Goal: Task Accomplishment & Management: Manage account settings

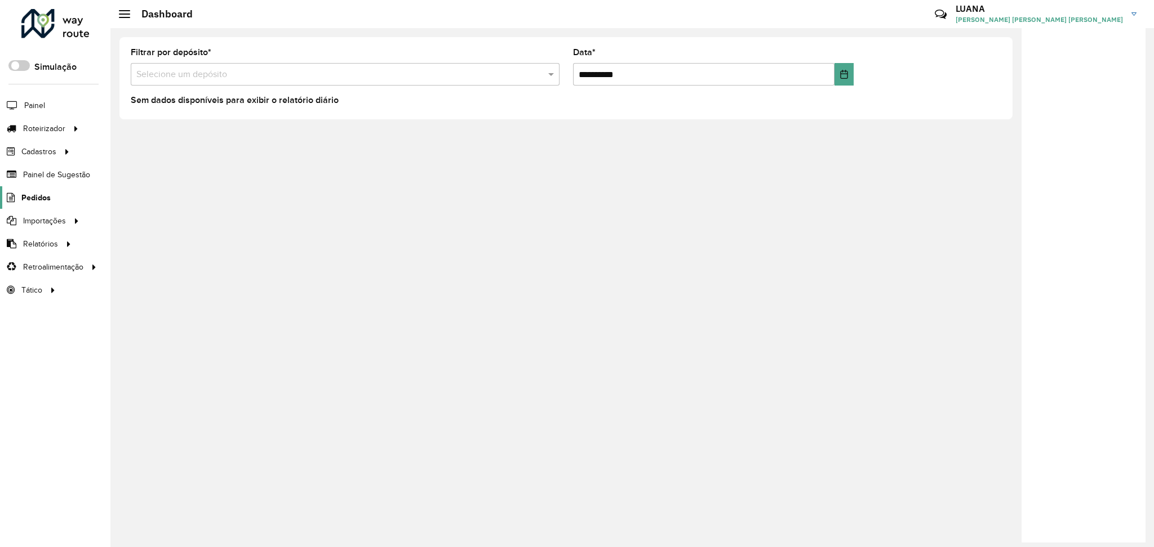
click at [37, 190] on link "Pedidos" at bounding box center [25, 197] width 51 height 23
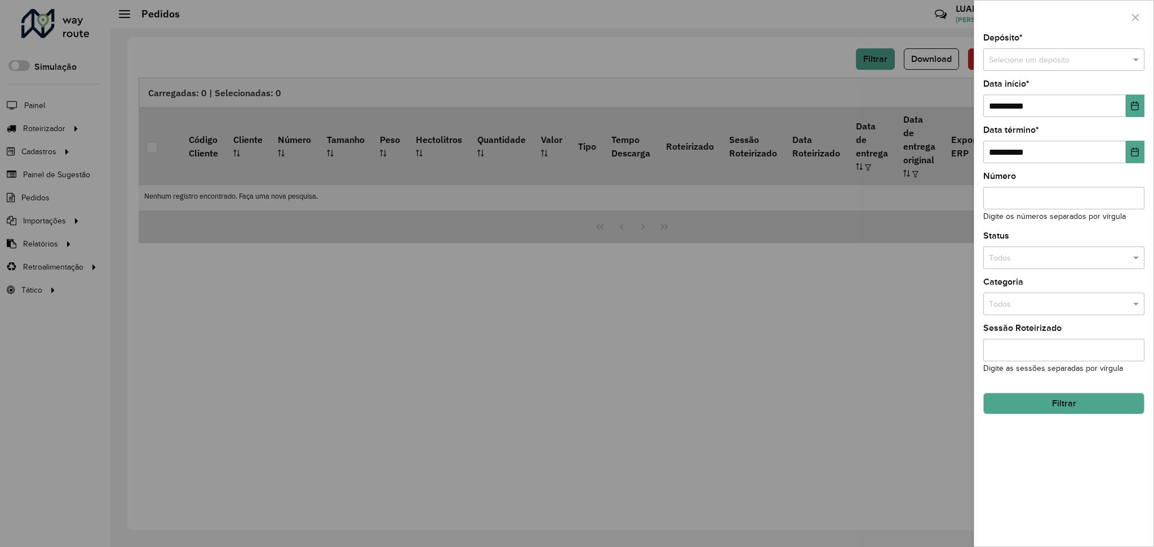
click at [1013, 56] on input "text" at bounding box center [1052, 60] width 127 height 12
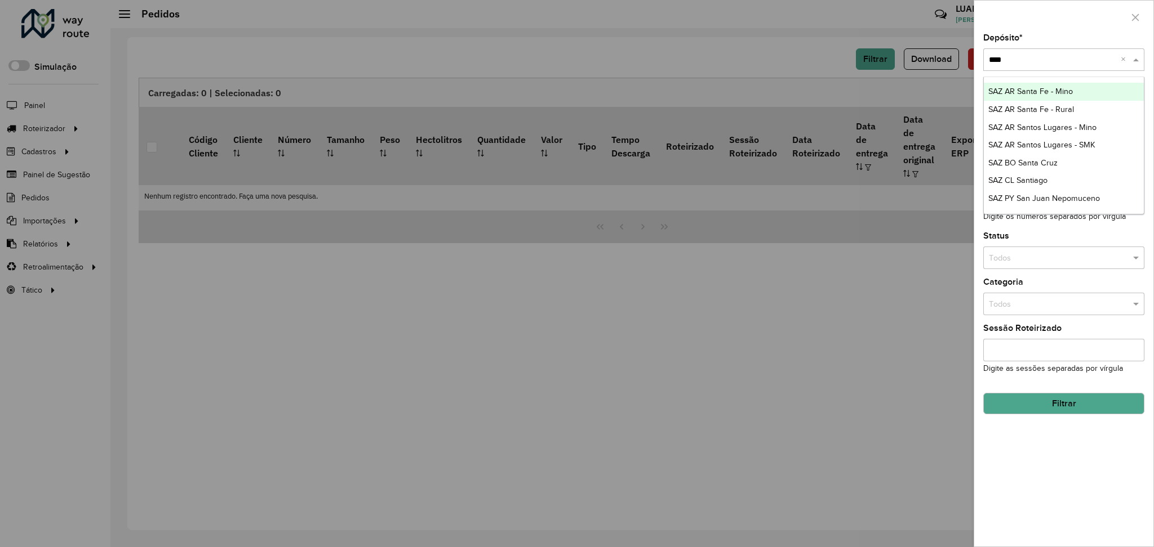
type input "*****"
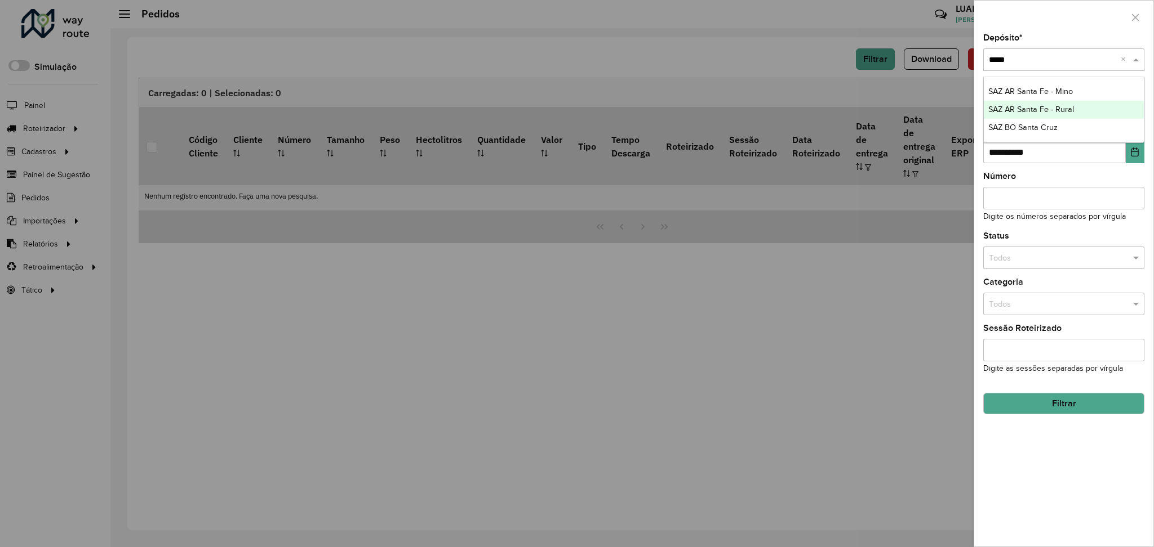
click at [1054, 105] on span "SAZ AR Santa Fe - Rural" at bounding box center [1031, 109] width 86 height 9
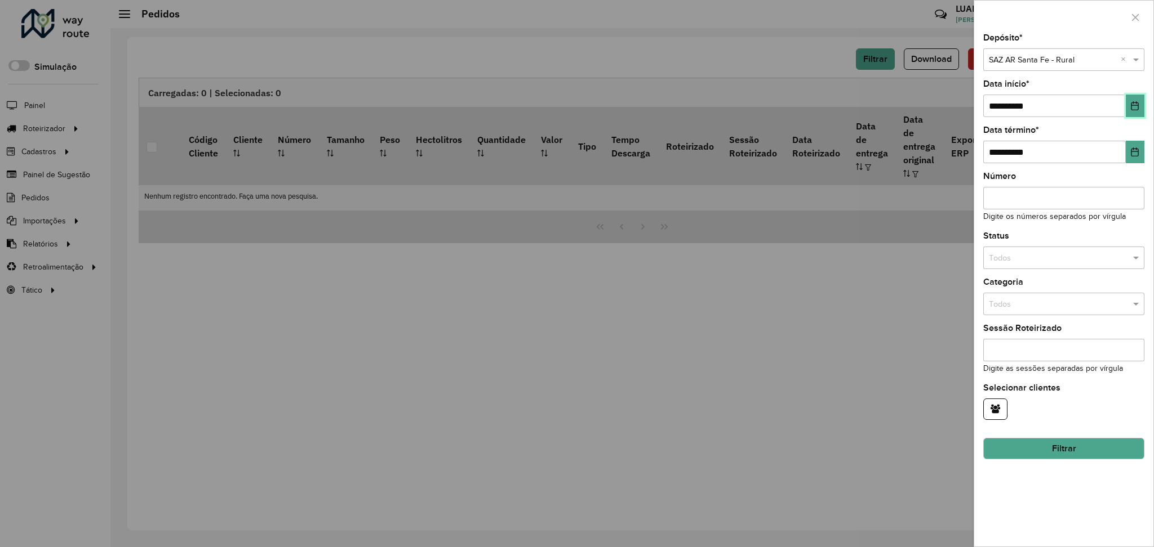
click at [1132, 103] on icon "Choose Date" at bounding box center [1134, 105] width 9 height 9
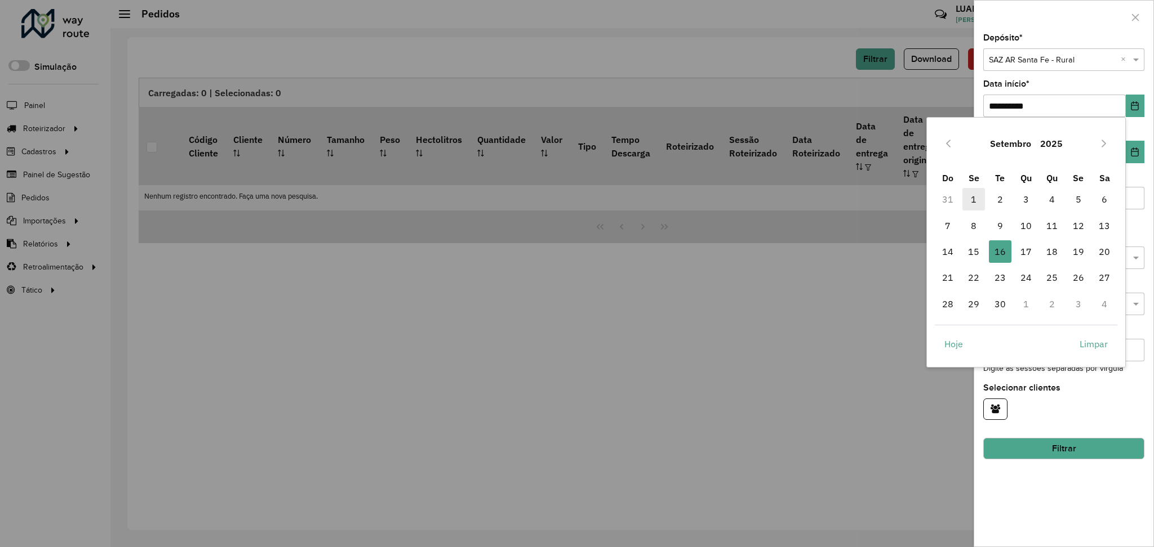
click at [973, 205] on span "1" at bounding box center [973, 199] width 23 height 23
type input "**********"
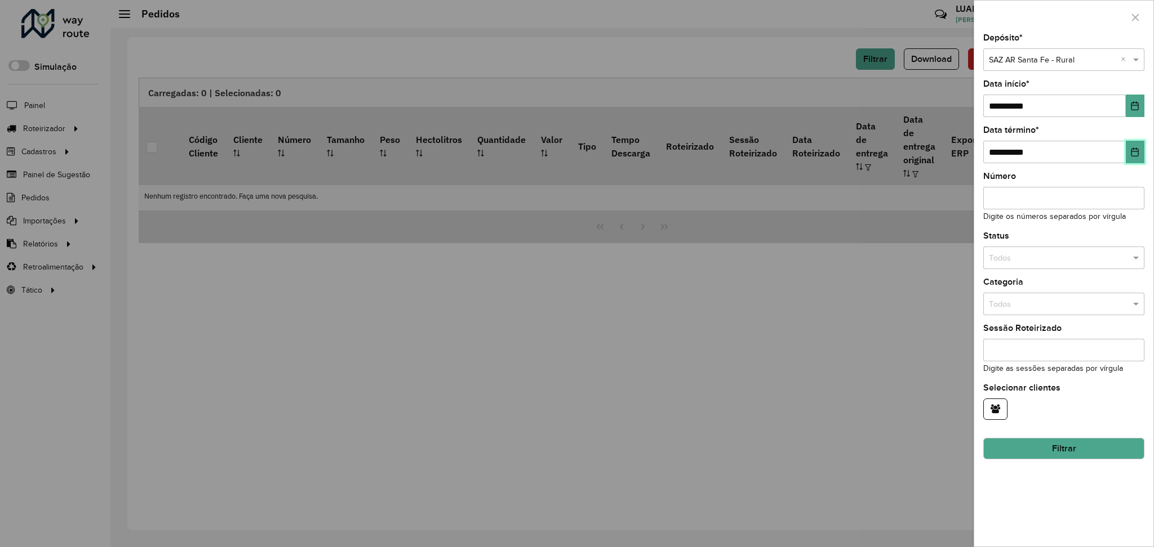
click at [1130, 146] on button "Choose Date" at bounding box center [1134, 152] width 19 height 23
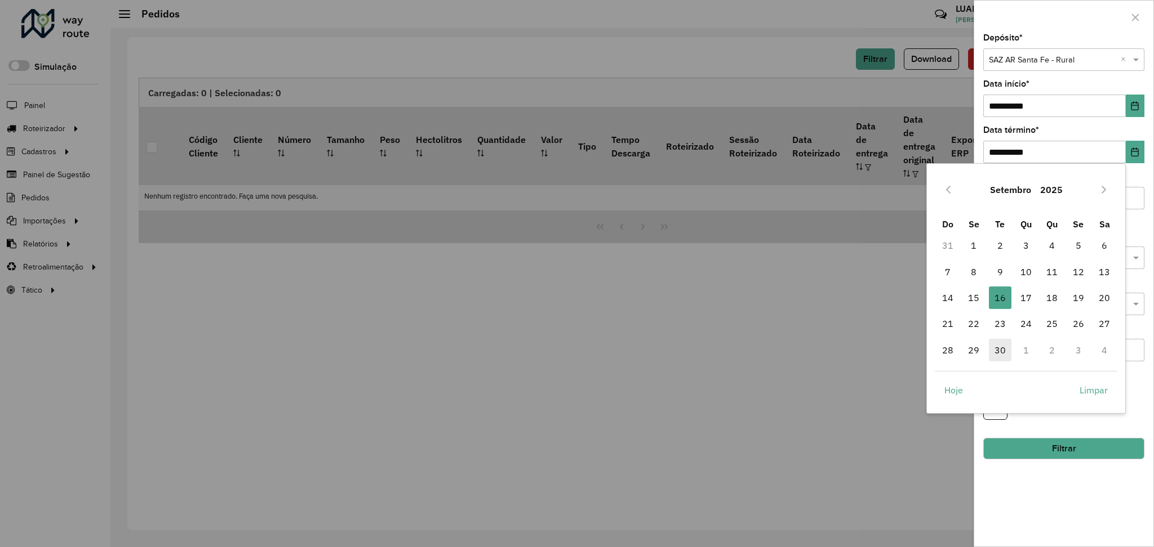
click at [996, 351] on span "30" at bounding box center [1000, 350] width 23 height 23
type input "**********"
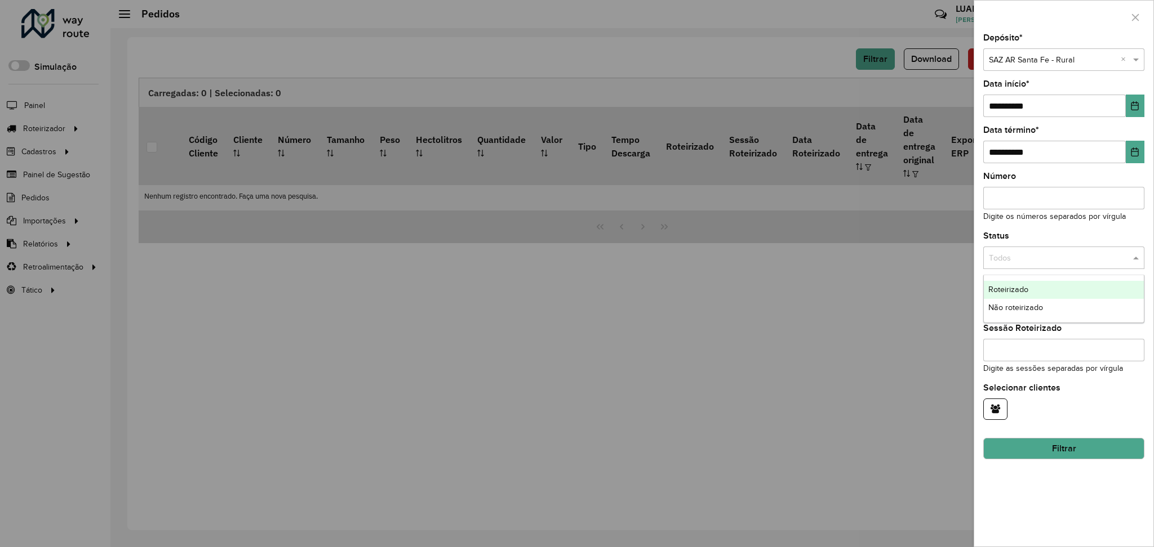
click at [1044, 259] on input "text" at bounding box center [1052, 258] width 127 height 12
click at [1044, 303] on div "Não roteirizado" at bounding box center [1063, 308] width 160 height 18
click at [1116, 443] on button "Filtrar" at bounding box center [1063, 448] width 161 height 21
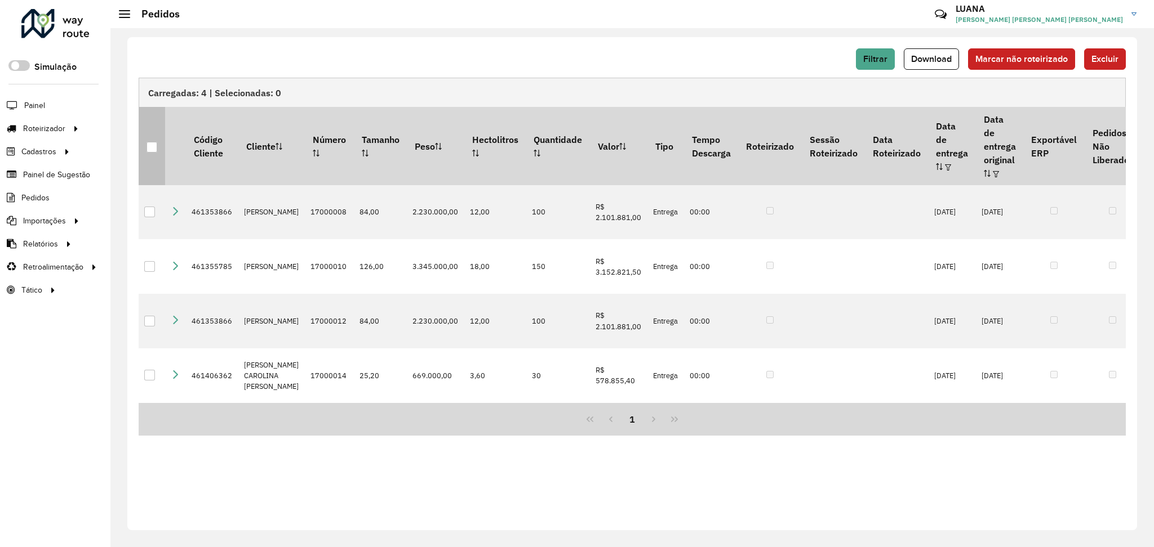
click at [147, 142] on div at bounding box center [151, 147] width 11 height 11
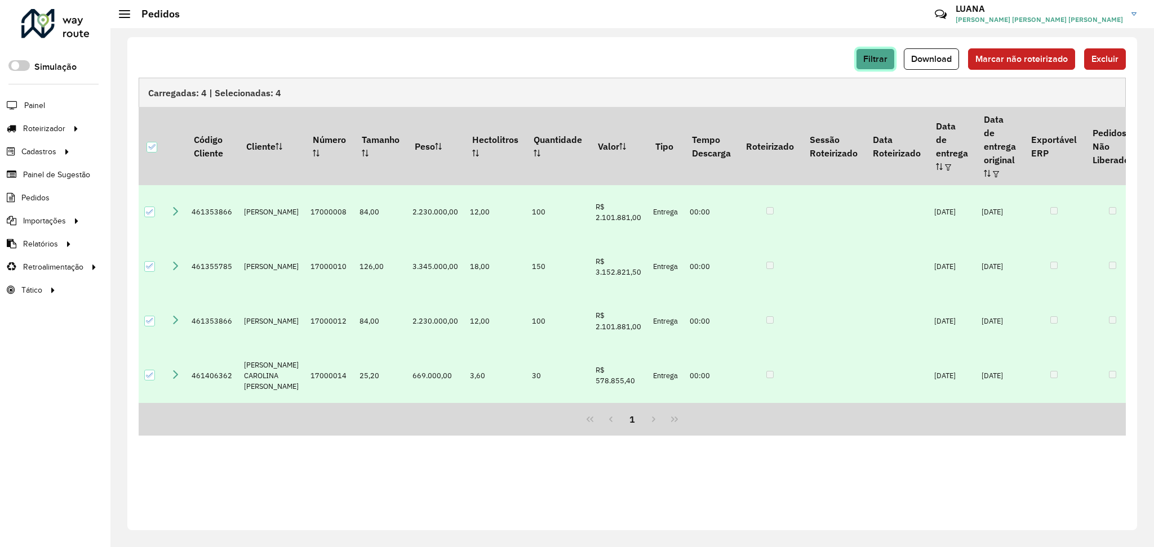
click at [891, 63] on button "Filtrar" at bounding box center [875, 58] width 39 height 21
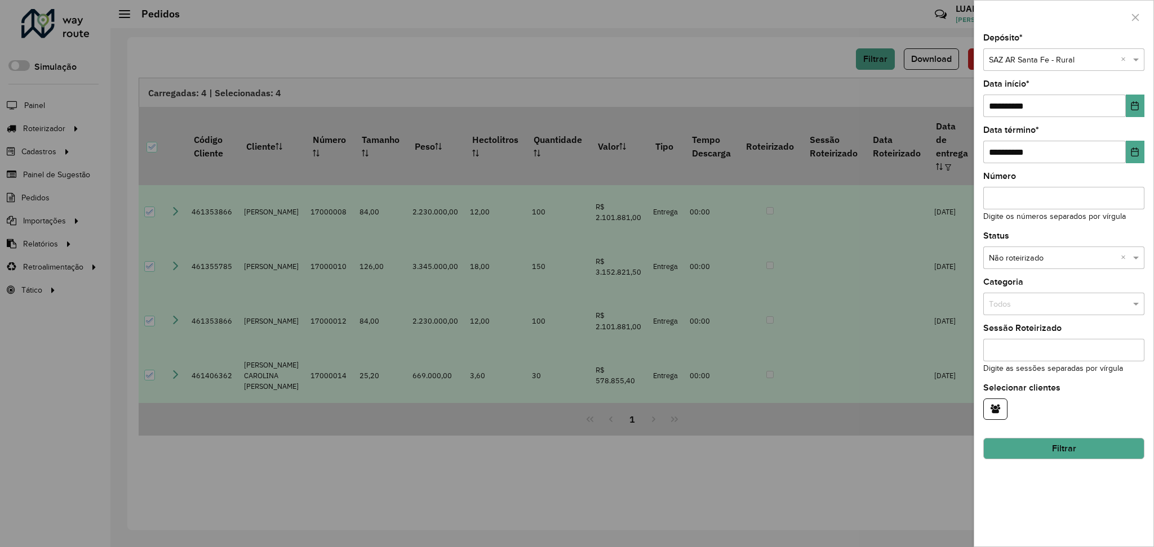
click at [625, 63] on div at bounding box center [577, 273] width 1154 height 547
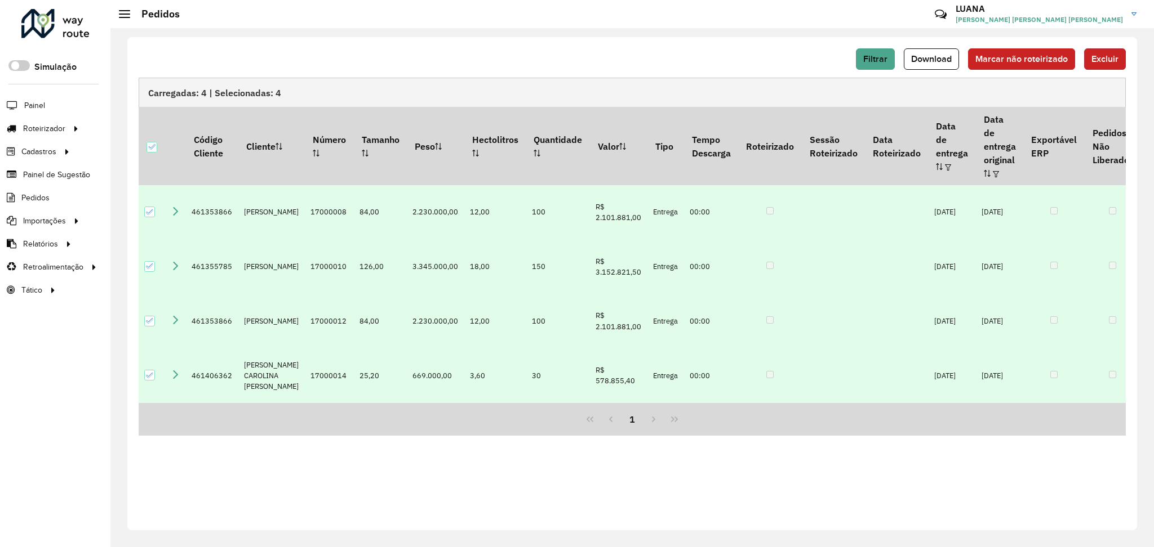
click at [1112, 52] on button "Excluir" at bounding box center [1105, 58] width 42 height 21
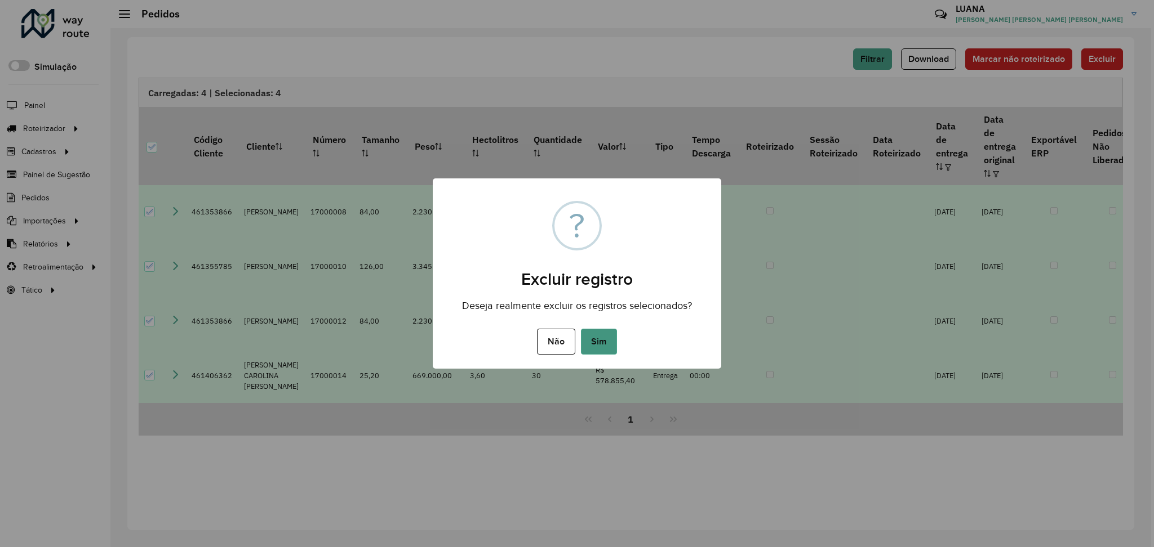
click at [609, 337] on button "Sim" at bounding box center [599, 342] width 36 height 26
